Goal: Information Seeking & Learning: Find contact information

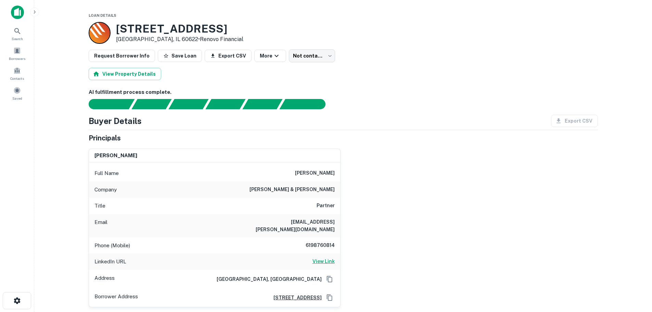
click at [325, 258] on h6 "View Link" at bounding box center [324, 262] width 22 height 8
drag, startPoint x: 278, startPoint y: 220, endPoint x: 336, endPoint y: 221, distance: 58.2
click at [336, 221] on div "Email yeajin.chang@gmail.com" at bounding box center [214, 225] width 251 height 23
copy h6 "yeajin.chang@gmail.com"
drag, startPoint x: 304, startPoint y: 172, endPoint x: 320, endPoint y: 172, distance: 15.4
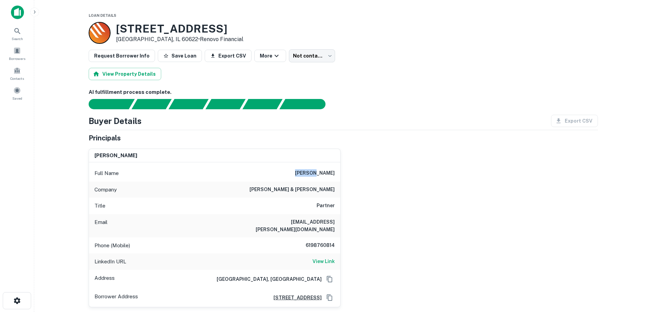
click at [320, 172] on h6 "yea-jin chang" at bounding box center [315, 173] width 40 height 8
copy h6 "yea-jin"
drag, startPoint x: 335, startPoint y: 172, endPoint x: 320, endPoint y: 178, distance: 16.2
click at [320, 178] on div "Full Name yea-jin chang" at bounding box center [214, 173] width 251 height 16
copy h6 "chang"
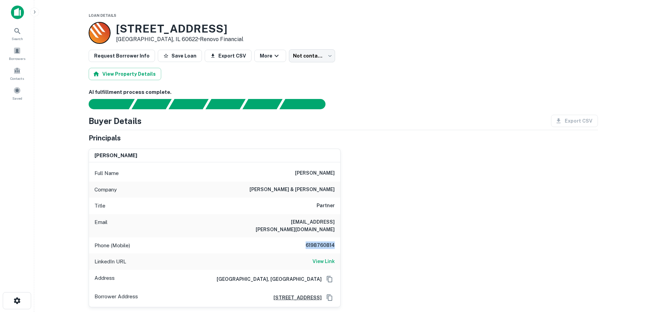
drag, startPoint x: 304, startPoint y: 240, endPoint x: 347, endPoint y: 240, distance: 42.5
click at [347, 240] on div "yea-jin chang Full Name yea-jin chang Company baker & mckenzie Title Partner Em…" at bounding box center [340, 225] width 515 height 164
copy h6 "6198760814"
click at [17, 68] on span at bounding box center [17, 71] width 8 height 8
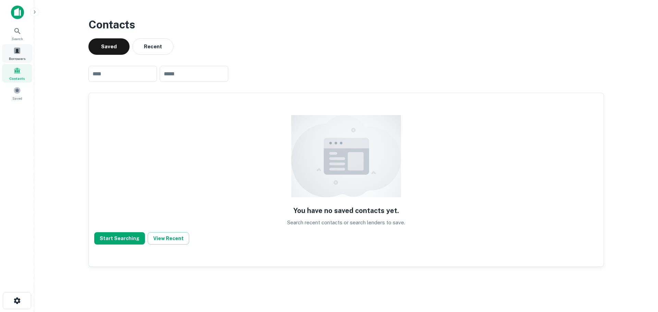
click at [20, 51] on span at bounding box center [17, 51] width 8 height 8
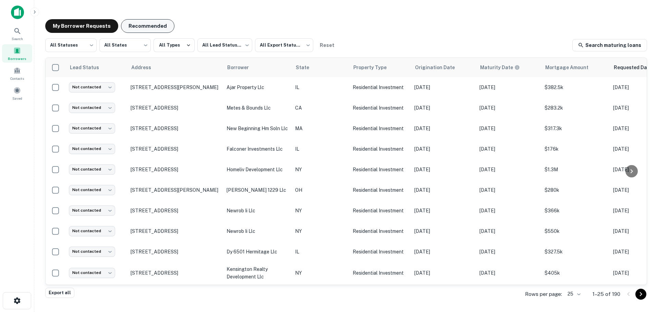
click at [146, 30] on button "Recommended" at bounding box center [147, 26] width 53 height 14
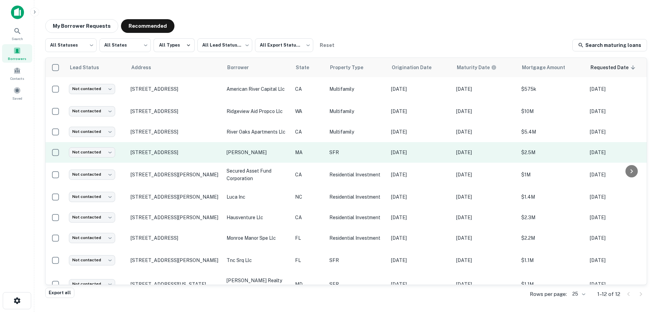
click at [251, 155] on p "[PERSON_NAME]" at bounding box center [257, 153] width 62 height 8
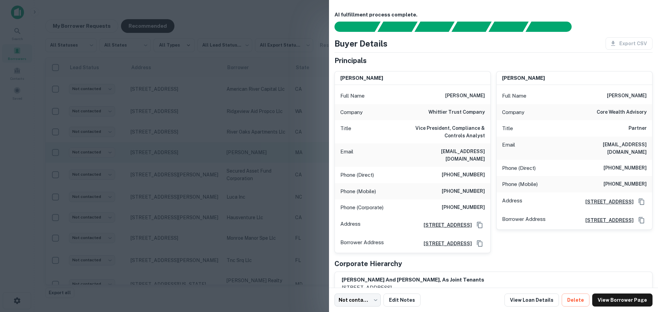
click at [251, 155] on div at bounding box center [329, 156] width 658 height 312
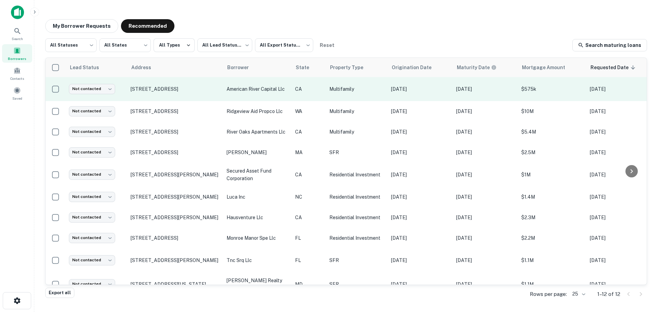
click at [250, 95] on td "american river capital llc" at bounding box center [257, 89] width 68 height 24
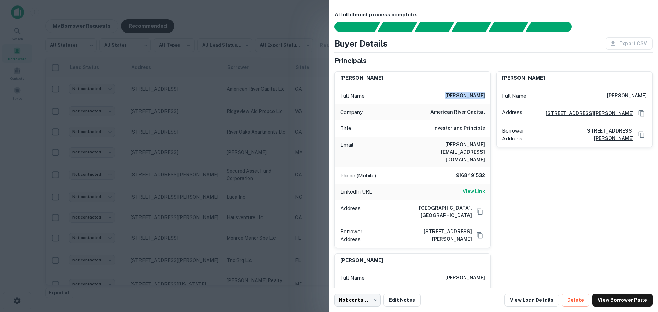
drag, startPoint x: 449, startPoint y: 97, endPoint x: 483, endPoint y: 96, distance: 33.6
click at [483, 96] on div "Full Name kris saunders" at bounding box center [412, 96] width 155 height 16
copy h6 "kris saunders"
drag, startPoint x: 596, startPoint y: 96, endPoint x: 643, endPoint y: 94, distance: 47.3
click at [643, 94] on div "Full Name sean william struck" at bounding box center [573, 96] width 155 height 16
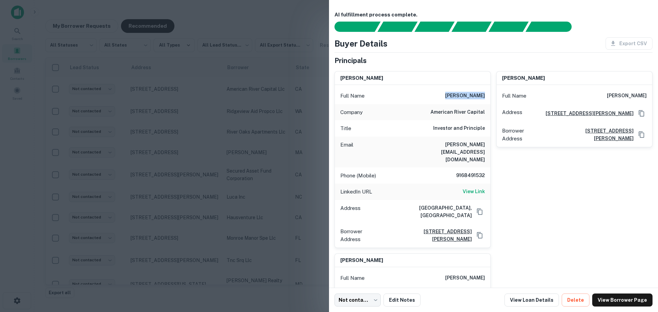
copy h6 "sean william struck"
drag, startPoint x: 428, startPoint y: 112, endPoint x: 482, endPoint y: 111, distance: 54.1
click at [482, 111] on div "Company american river capital" at bounding box center [412, 112] width 155 height 16
copy h6 "american river capital"
click at [284, 111] on div at bounding box center [329, 156] width 658 height 312
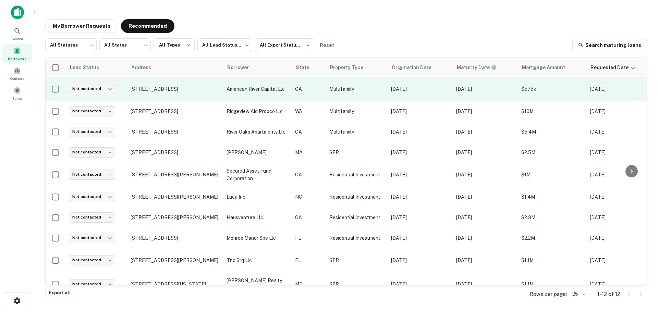
click at [284, 89] on p "american river capital llc" at bounding box center [257, 89] width 62 height 8
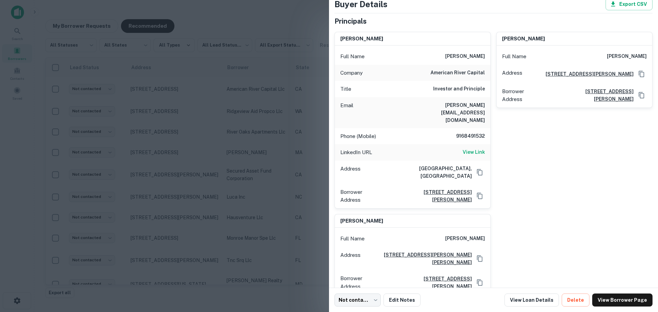
scroll to position [77, 0]
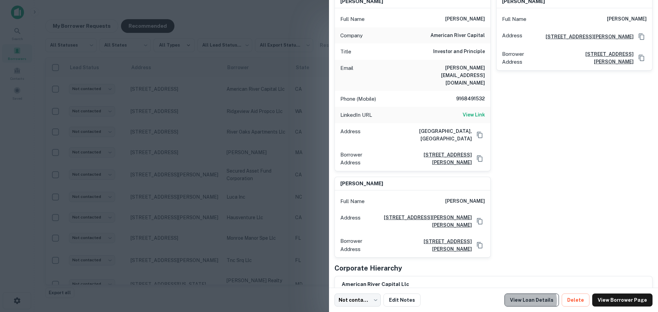
click at [537, 301] on link "View Loan Details" at bounding box center [531, 300] width 54 height 13
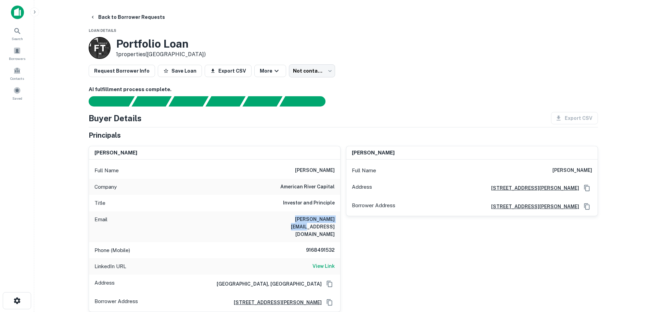
drag, startPoint x: 318, startPoint y: 219, endPoint x: 339, endPoint y: 219, distance: 21.2
click at [339, 219] on div "Email kris@americacap.com" at bounding box center [214, 226] width 251 height 31
copy h6 "kris@americacap.com"
drag, startPoint x: 283, startPoint y: 188, endPoint x: 338, endPoint y: 182, distance: 55.8
click at [338, 182] on div "Company american river capital" at bounding box center [214, 187] width 251 height 16
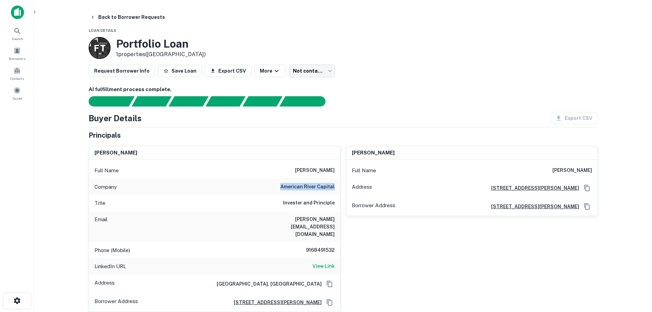
copy h6 "american river capital"
click at [99, 20] on button "Back to Borrower Requests" at bounding box center [127, 17] width 80 height 12
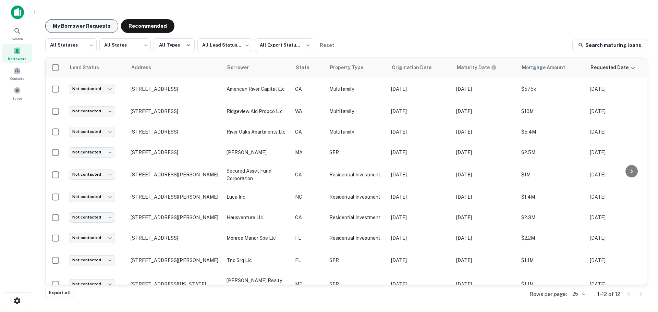
click at [95, 33] on button "My Borrower Requests" at bounding box center [81, 26] width 73 height 14
